Goal: Information Seeking & Learning: Learn about a topic

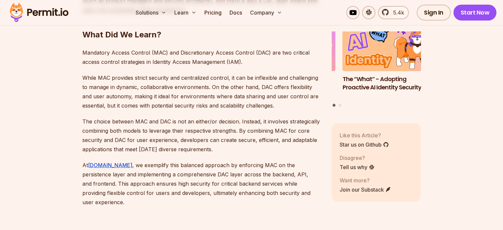
scroll to position [2382, 0]
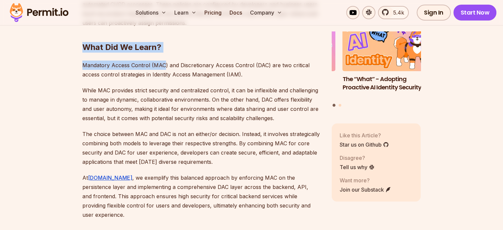
drag, startPoint x: 81, startPoint y: 31, endPoint x: 167, endPoint y: 55, distance: 89.0
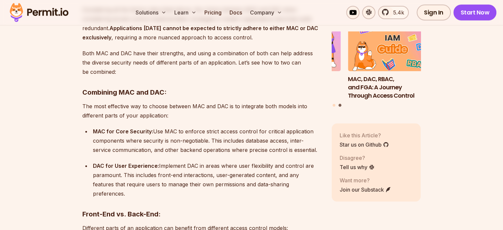
scroll to position [1886, 0]
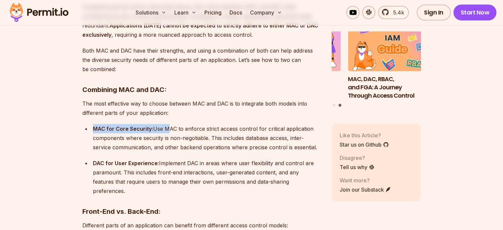
drag, startPoint x: 94, startPoint y: 128, endPoint x: 165, endPoint y: 127, distance: 71.5
click at [165, 127] on div "MAC for Core Security: Use MAC to enforce strict access control for critical ap…" at bounding box center [207, 138] width 228 height 28
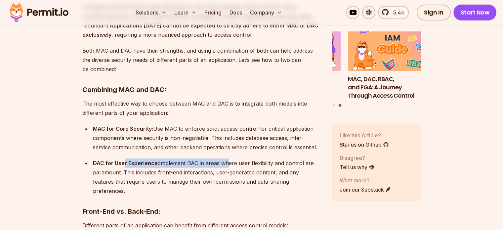
drag, startPoint x: 122, startPoint y: 163, endPoint x: 227, endPoint y: 165, distance: 104.9
click at [227, 165] on div "DAC for User Experience: Implement DAC in areas where user flexibility and cont…" at bounding box center [207, 176] width 228 height 37
click at [299, 184] on div "DAC for User Experience: Implement DAC in areas where user flexibility and cont…" at bounding box center [207, 176] width 228 height 37
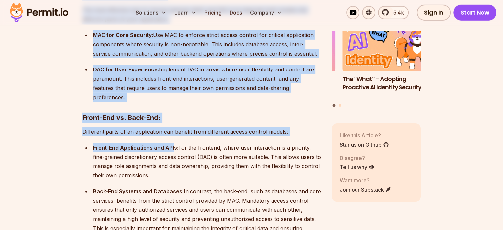
scroll to position [2018, 0]
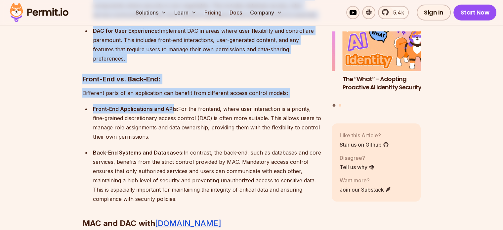
drag, startPoint x: 78, startPoint y: 88, endPoint x: 177, endPoint y: 191, distance: 141.8
copy div "Loremips Dolorsi AME con ADI Elitseddoei tem inc utlabor etdolorem aliqu, eni a…"
